Goal: Find specific fact: Find contact information

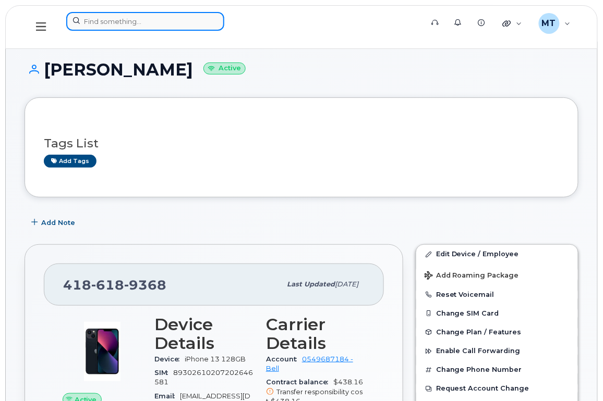
click at [180, 29] on input at bounding box center [145, 21] width 158 height 19
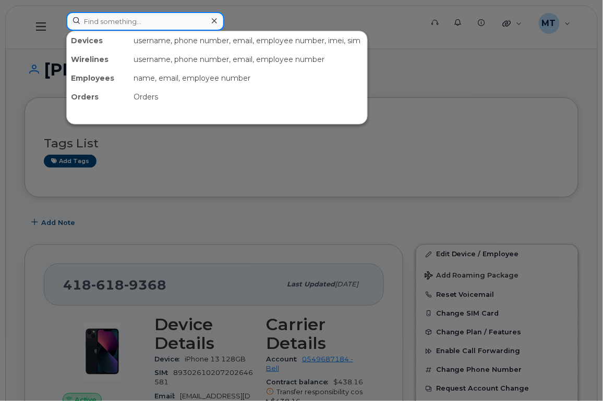
paste input "[PERSON_NAME]"
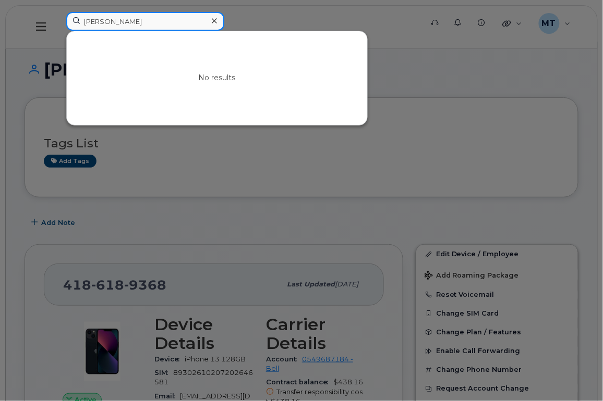
drag, startPoint x: 100, startPoint y: 19, endPoint x: 13, endPoint y: 19, distance: 87.6
click at [58, 19] on div "[PERSON_NAME] No results" at bounding box center [241, 27] width 366 height 30
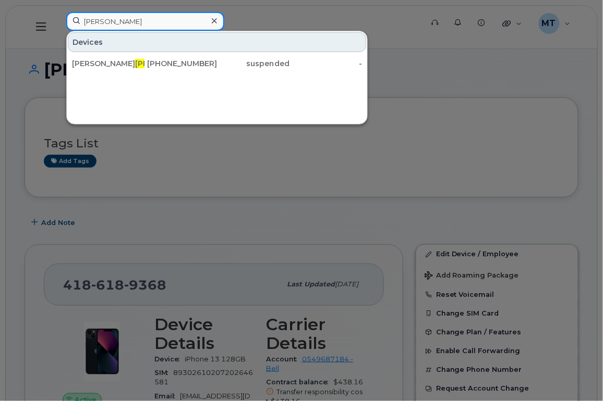
type input "[PERSON_NAME]"
click at [217, 21] on div at bounding box center [213, 21] width 15 height 15
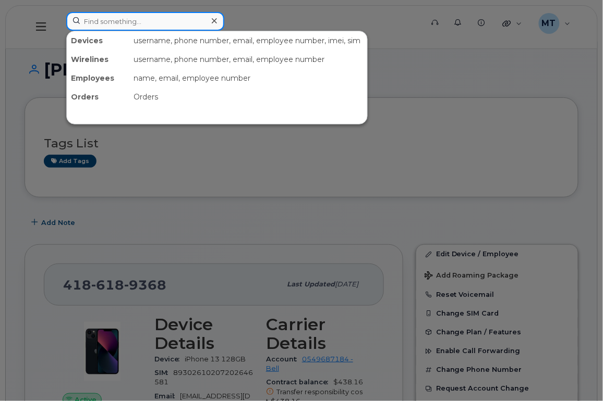
click at [194, 21] on input at bounding box center [145, 21] width 158 height 19
paste input "[PERSON_NAME]"
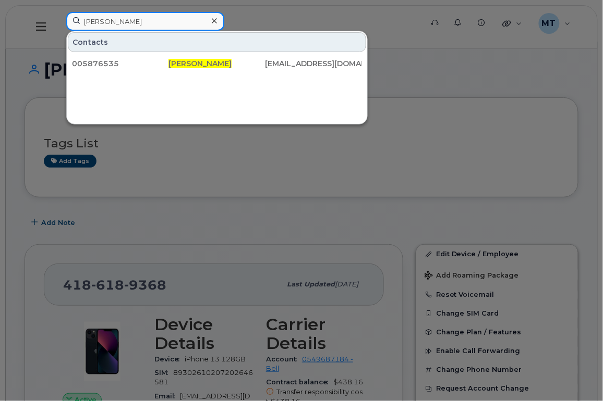
type input "[PERSON_NAME]"
